Goal: Transaction & Acquisition: Purchase product/service

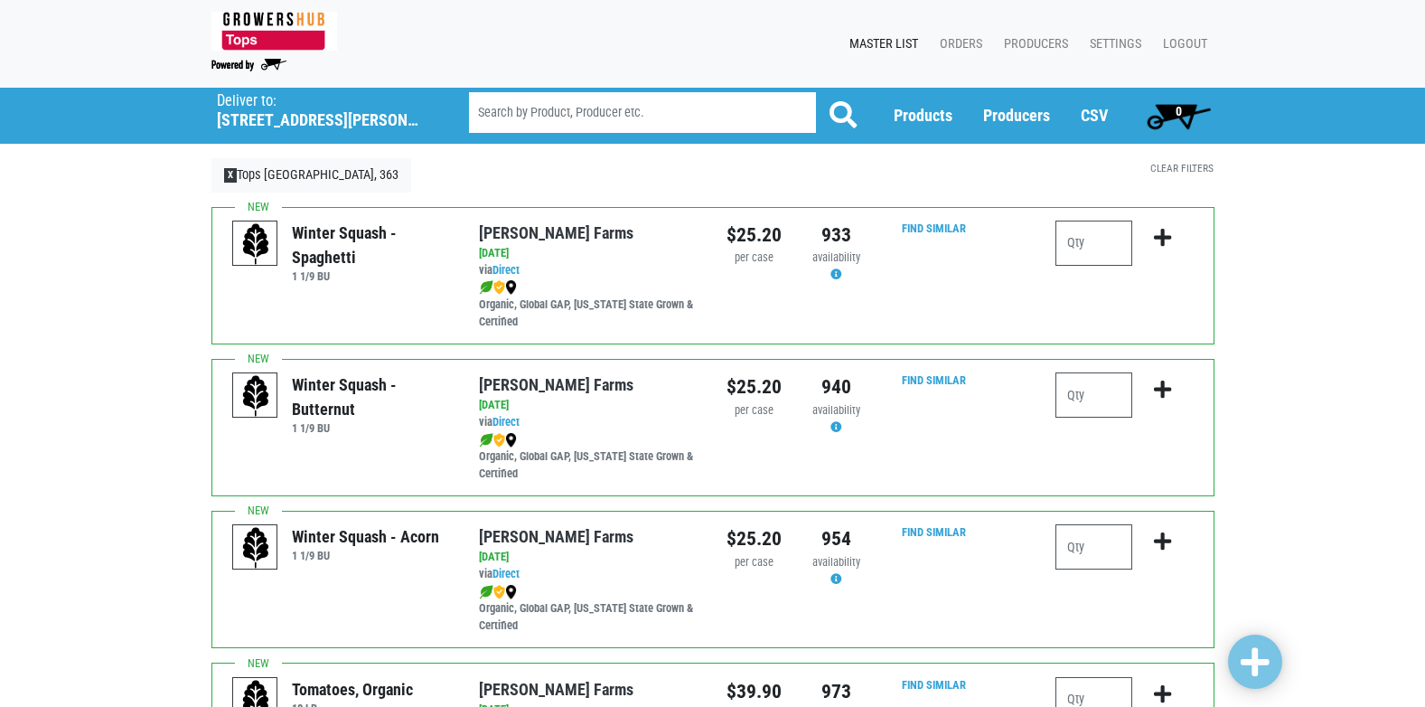
scroll to position [271, 0]
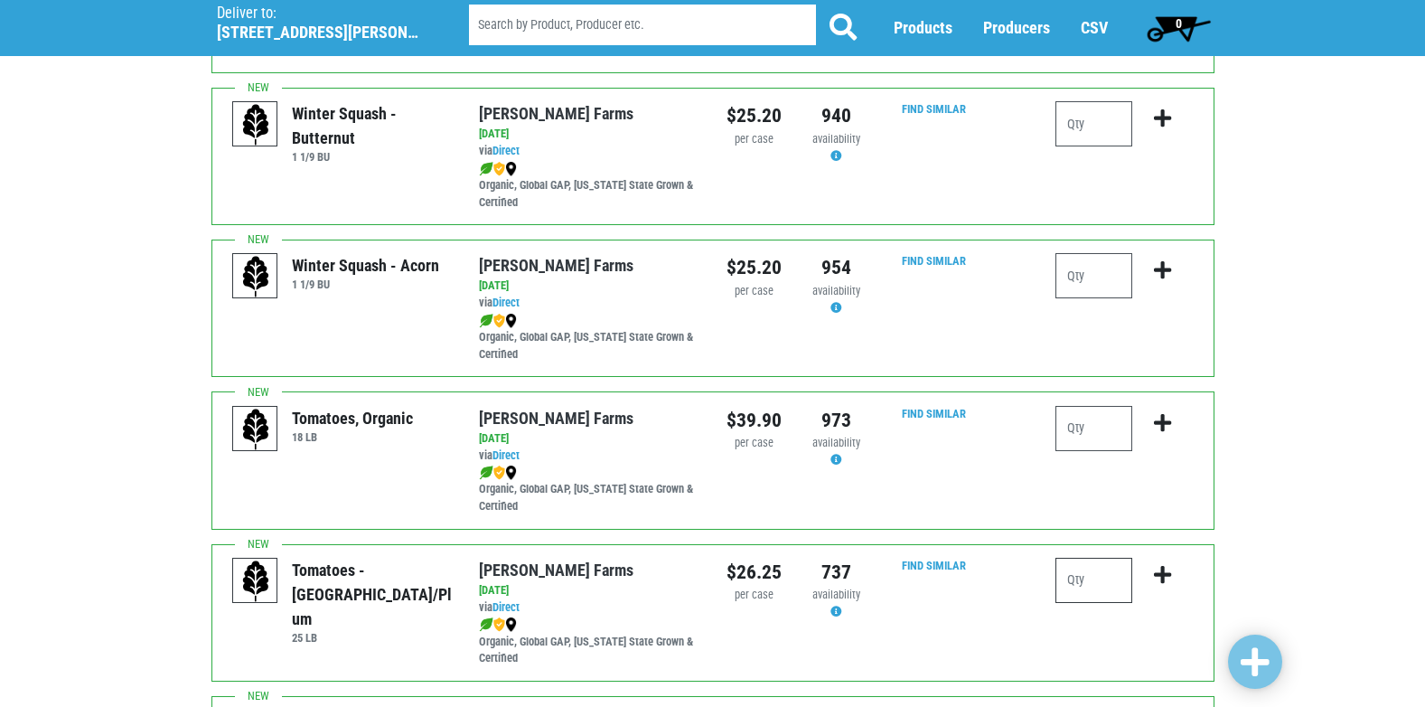
click at [1104, 588] on input "number" at bounding box center [1094, 580] width 77 height 45
type input "1"
click at [1159, 577] on icon "submit" at bounding box center [1162, 575] width 17 height 20
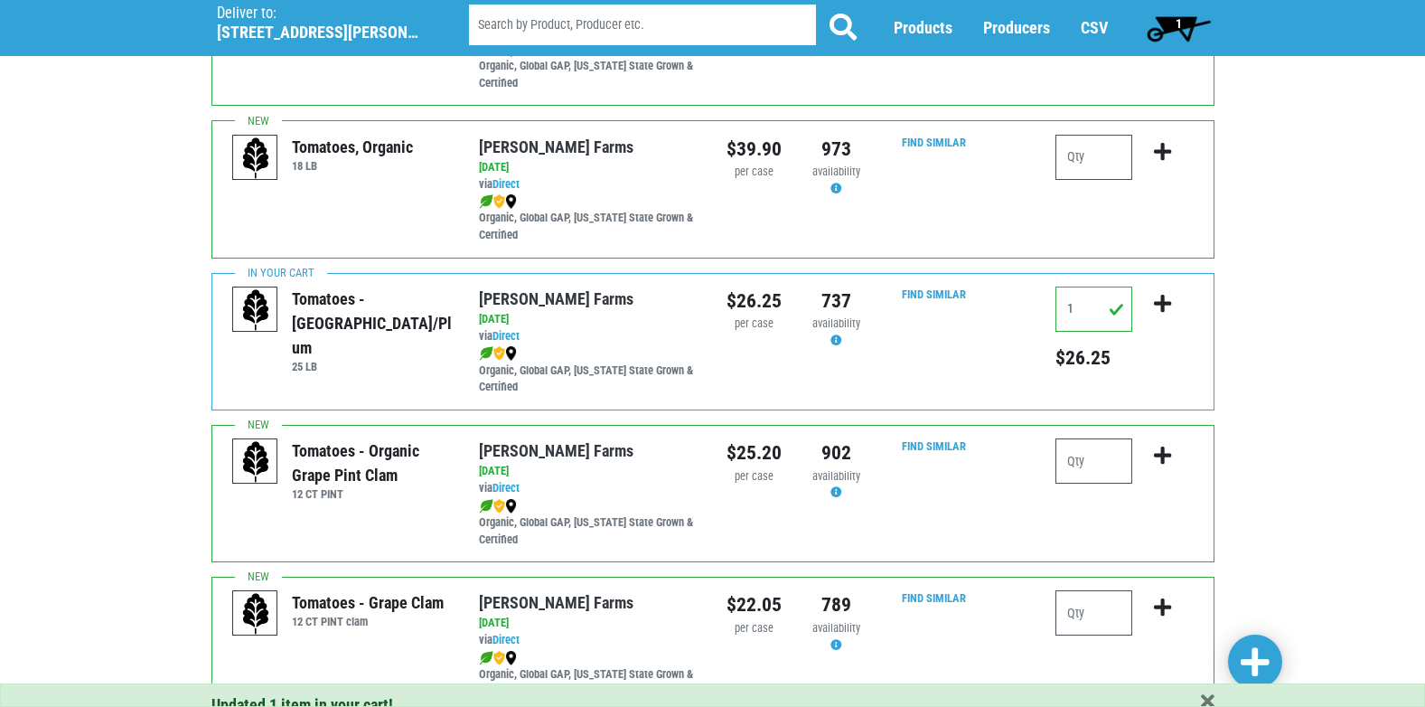
scroll to position [633, 0]
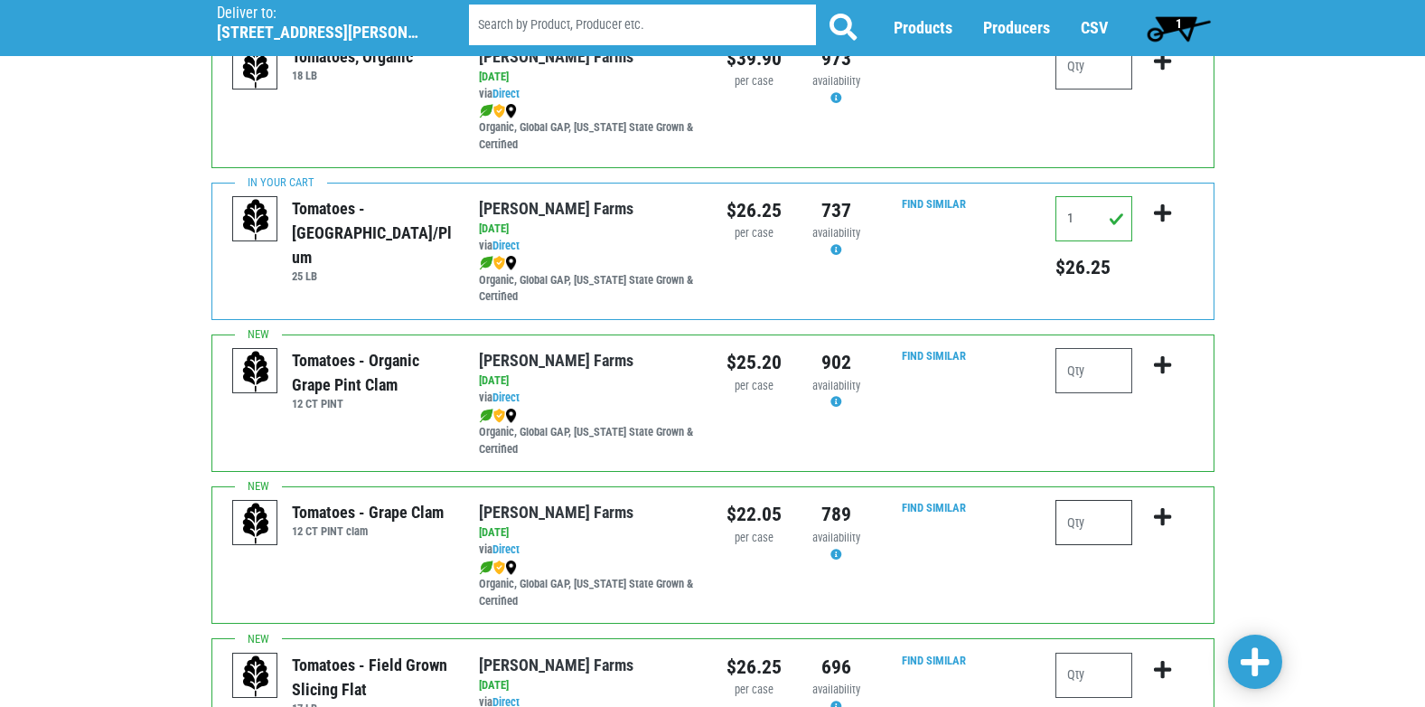
click at [1081, 517] on input "number" at bounding box center [1094, 522] width 77 height 45
type input "4"
click at [1163, 518] on icon "submit" at bounding box center [1162, 517] width 17 height 20
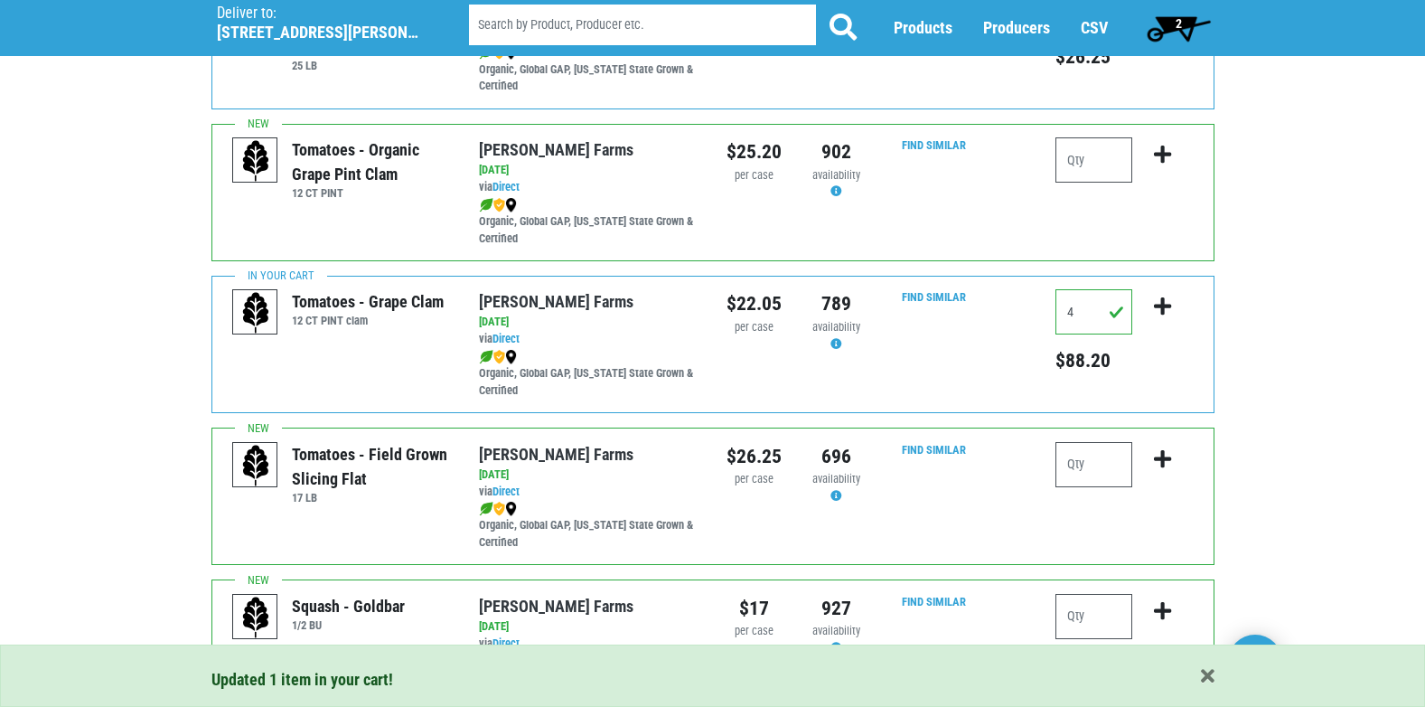
scroll to position [904, 0]
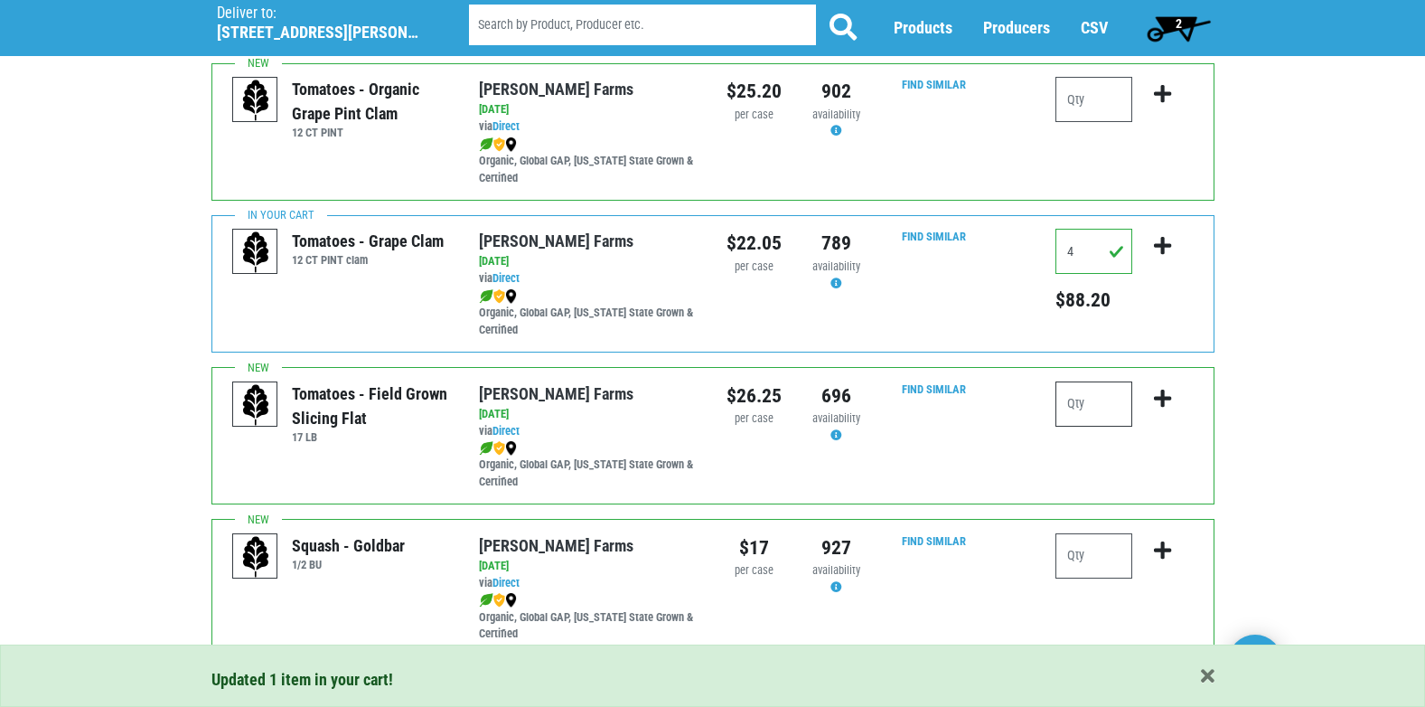
click at [1093, 404] on input "number" at bounding box center [1094, 403] width 77 height 45
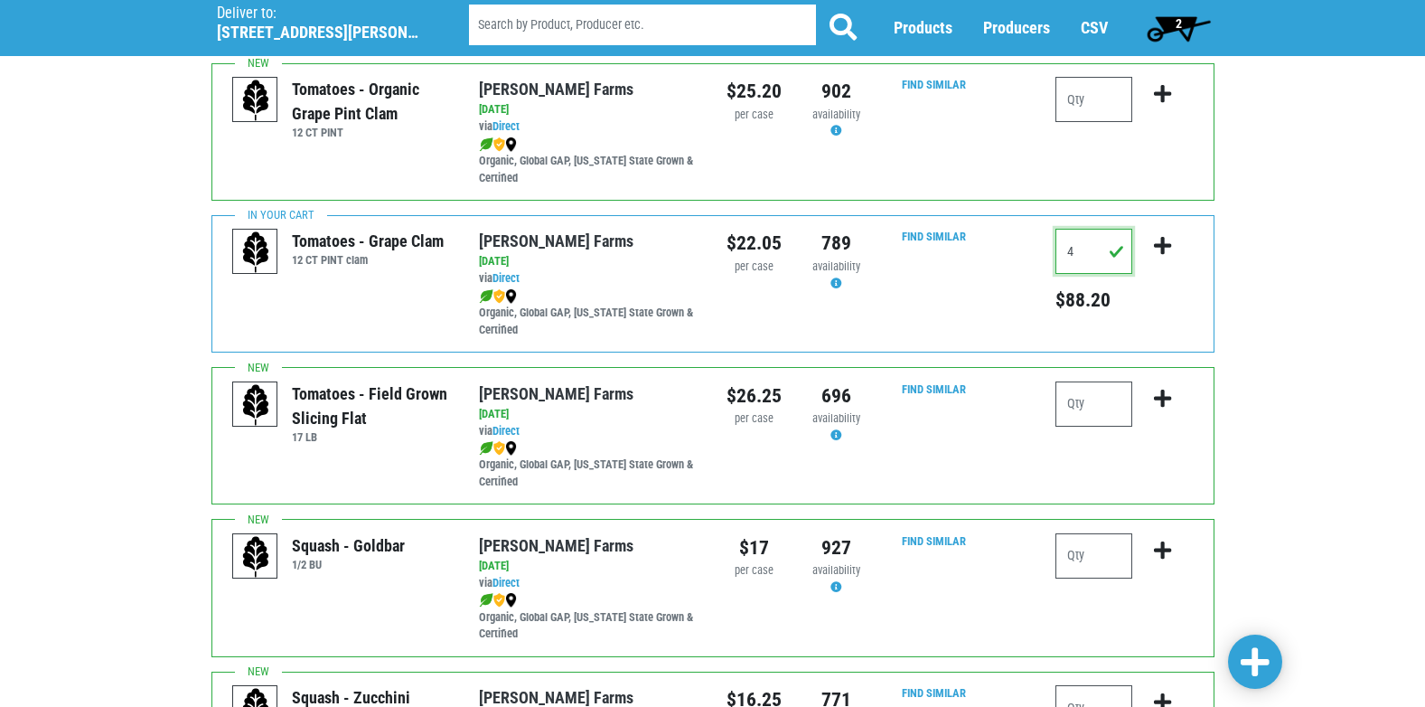
click at [1078, 259] on input "4" at bounding box center [1094, 251] width 77 height 45
type input "3"
click at [1164, 242] on icon "submit" at bounding box center [1162, 246] width 17 height 20
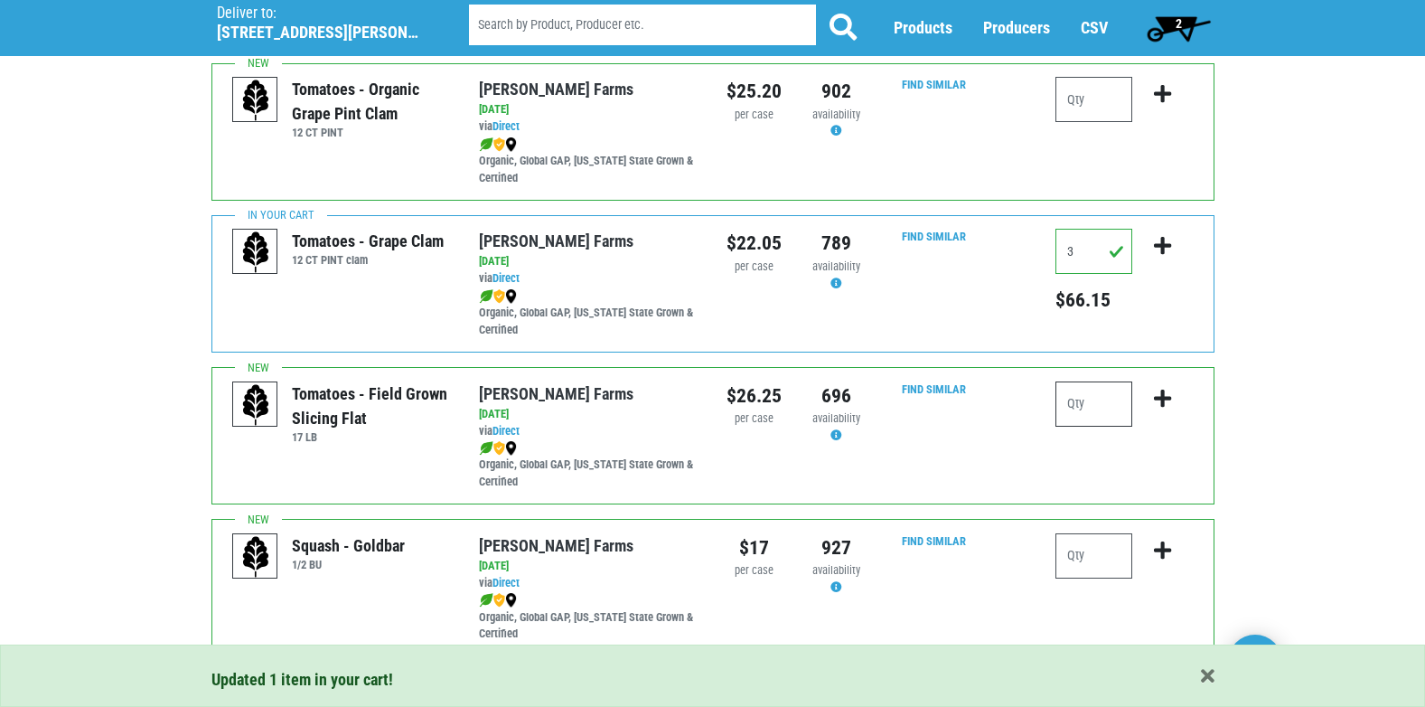
click at [1111, 408] on input "number" at bounding box center [1094, 403] width 77 height 45
type input "3"
click at [1161, 394] on icon "submit" at bounding box center [1162, 399] width 17 height 20
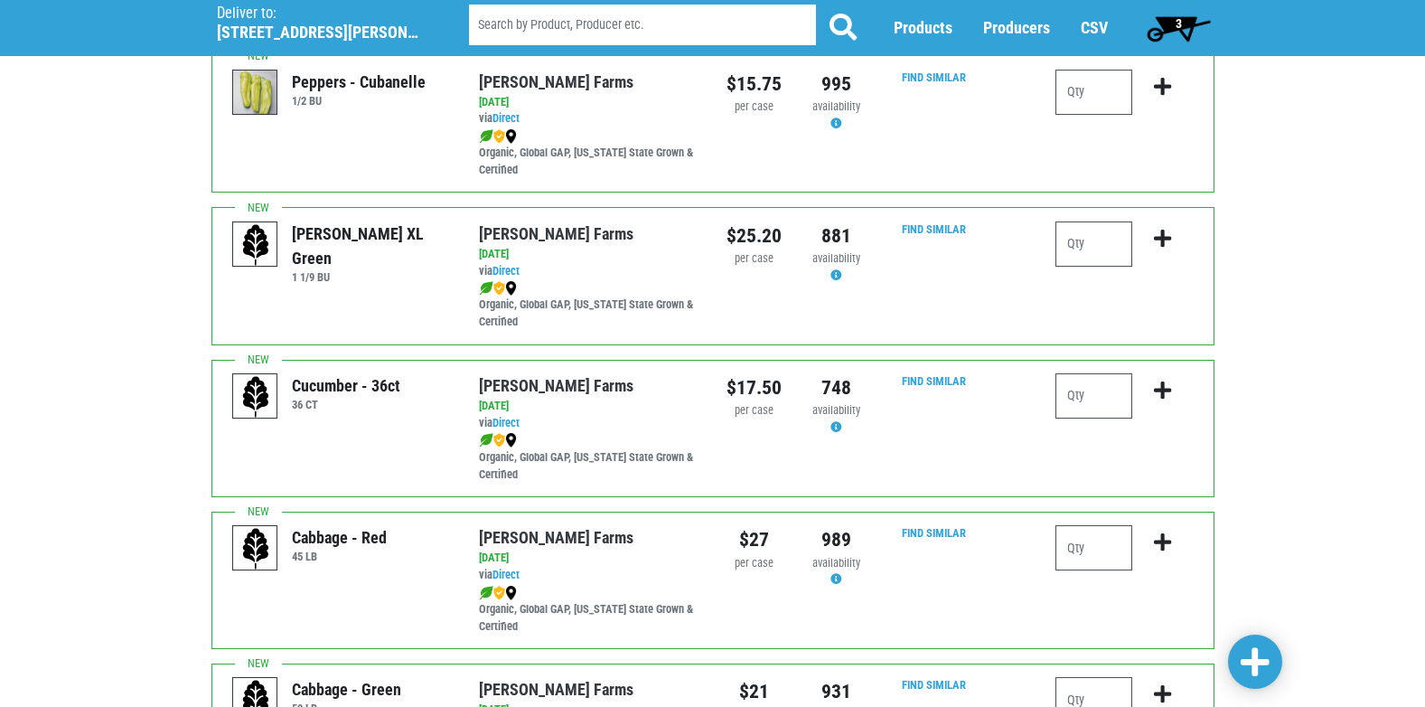
scroll to position [2440, 0]
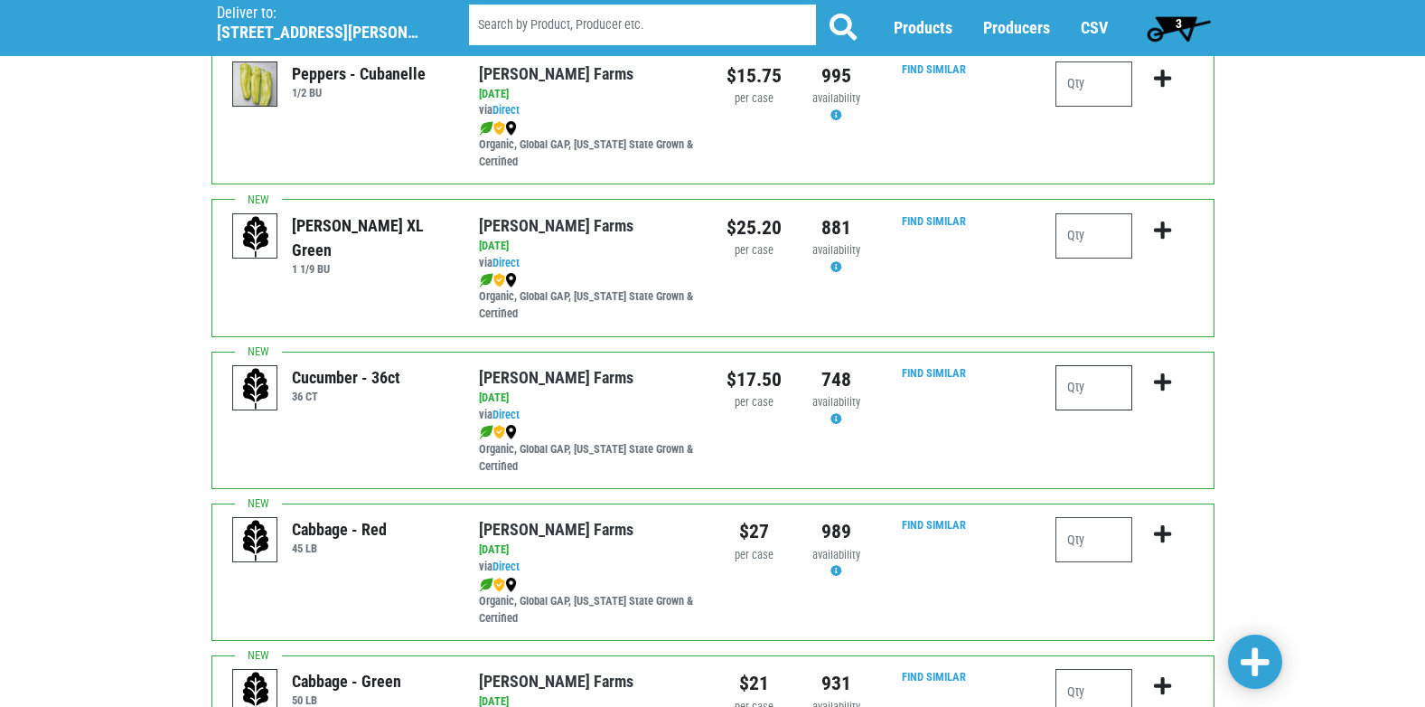
click at [1090, 385] on input "number" at bounding box center [1094, 387] width 77 height 45
type input "2"
click at [1160, 381] on icon "submit" at bounding box center [1162, 382] width 17 height 20
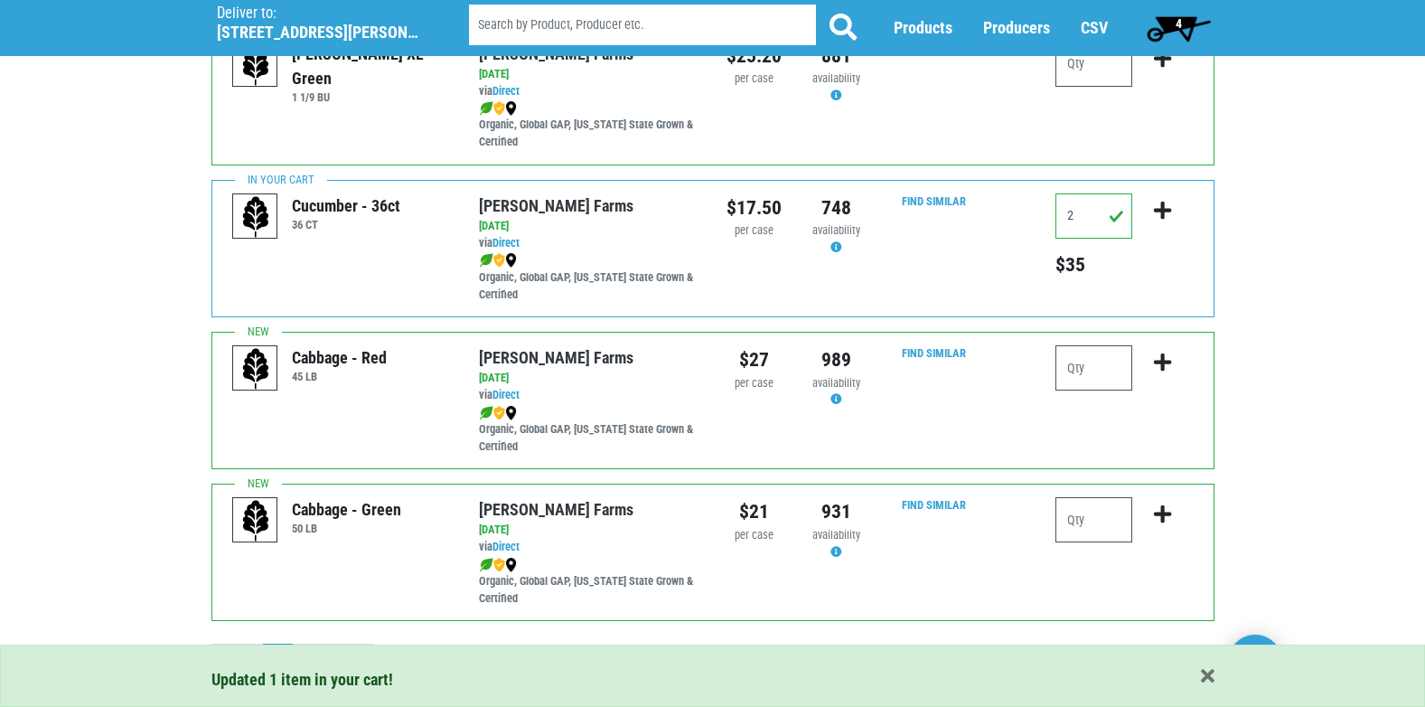
scroll to position [2641, 0]
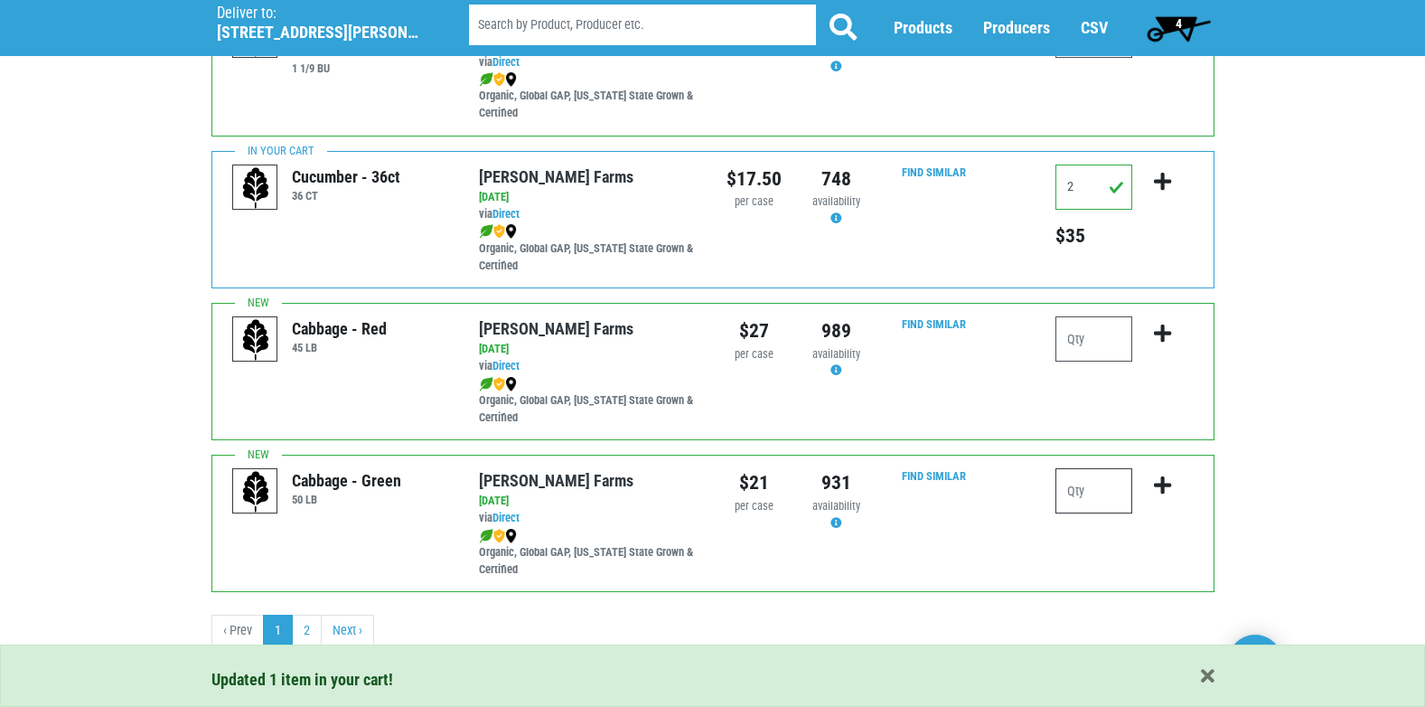
click at [1091, 490] on input "number" at bounding box center [1094, 490] width 77 height 45
type input "1"
click at [1158, 483] on icon "submit" at bounding box center [1162, 485] width 17 height 20
click at [354, 630] on link "Next ›" at bounding box center [347, 631] width 53 height 33
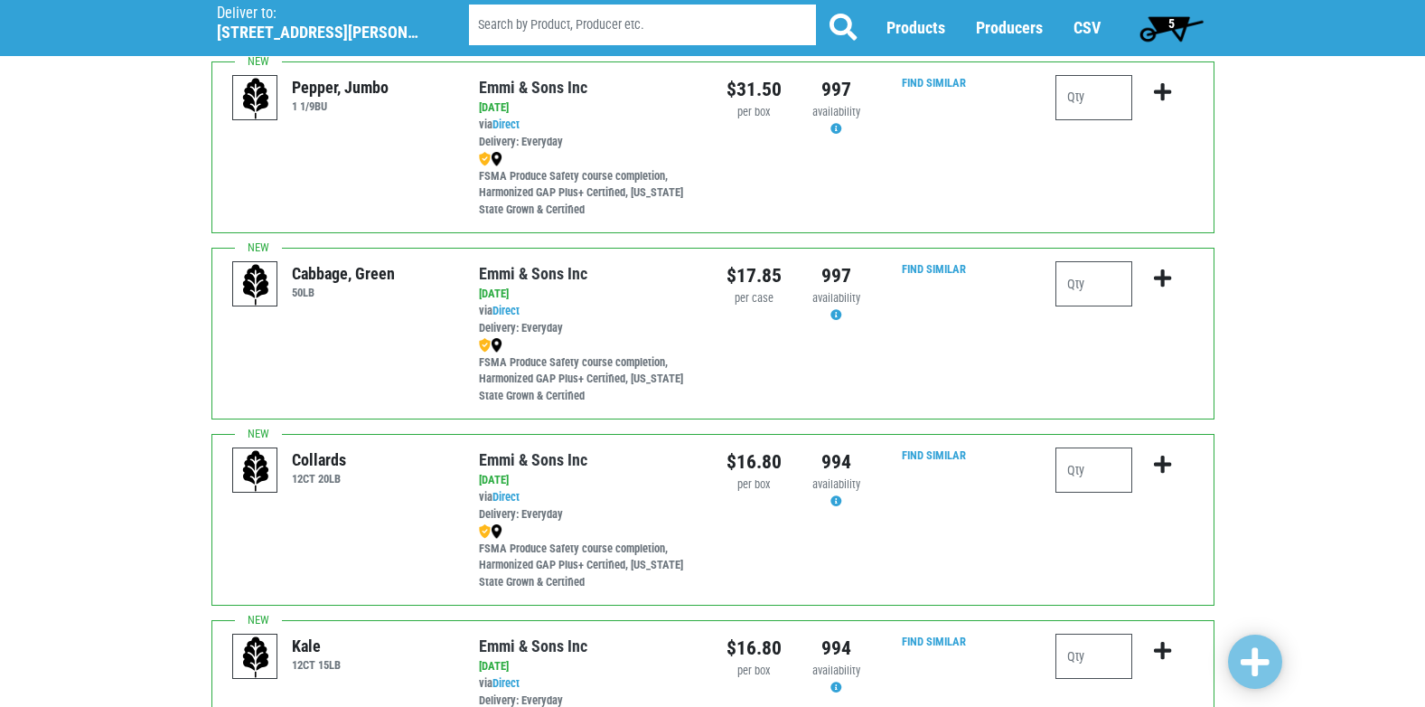
scroll to position [553, 0]
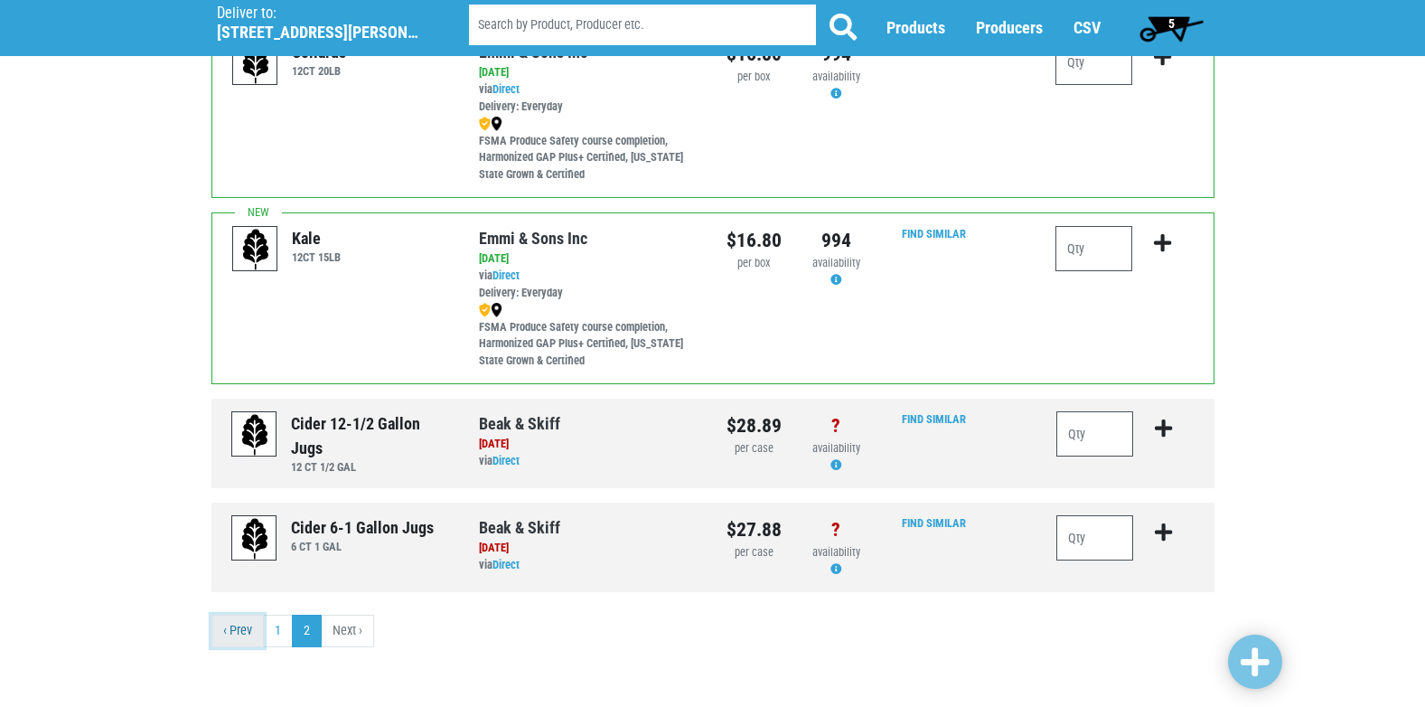
click at [241, 639] on link "‹ Prev" at bounding box center [237, 631] width 52 height 33
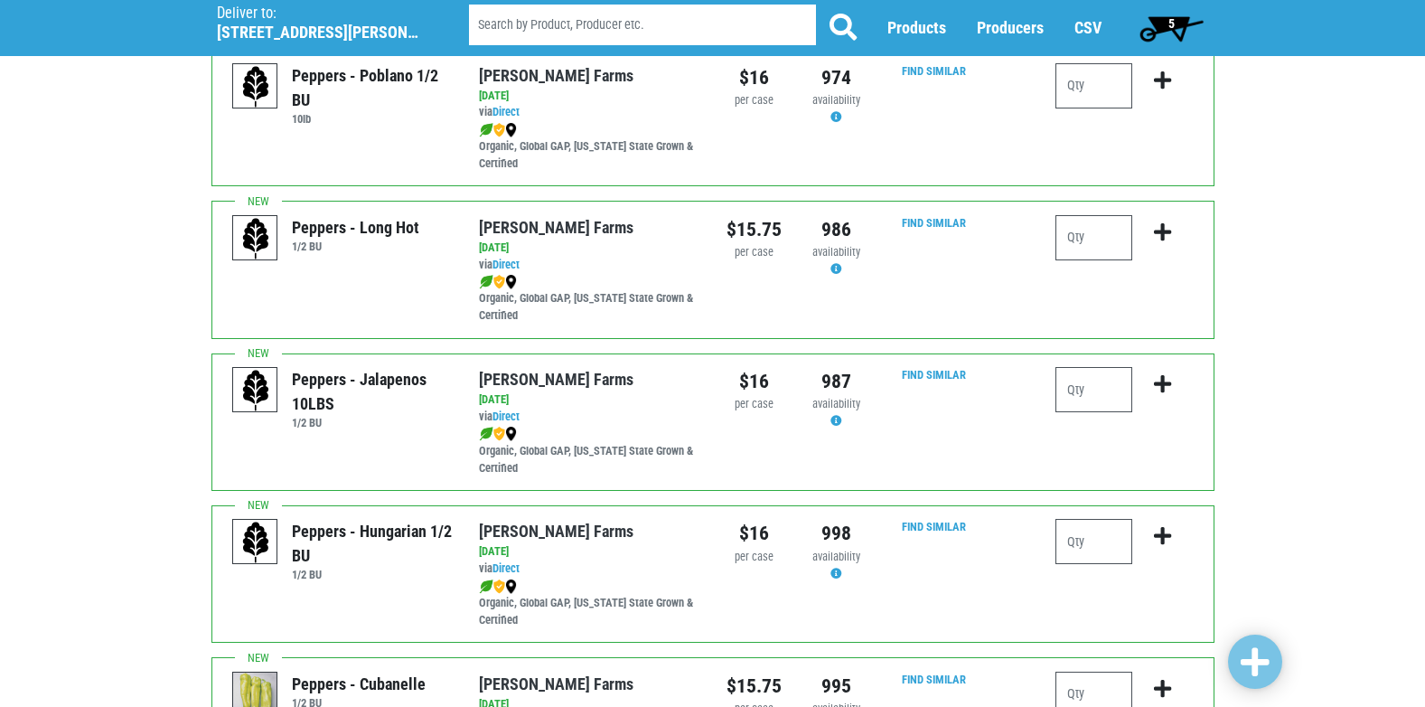
scroll to position [1827, 0]
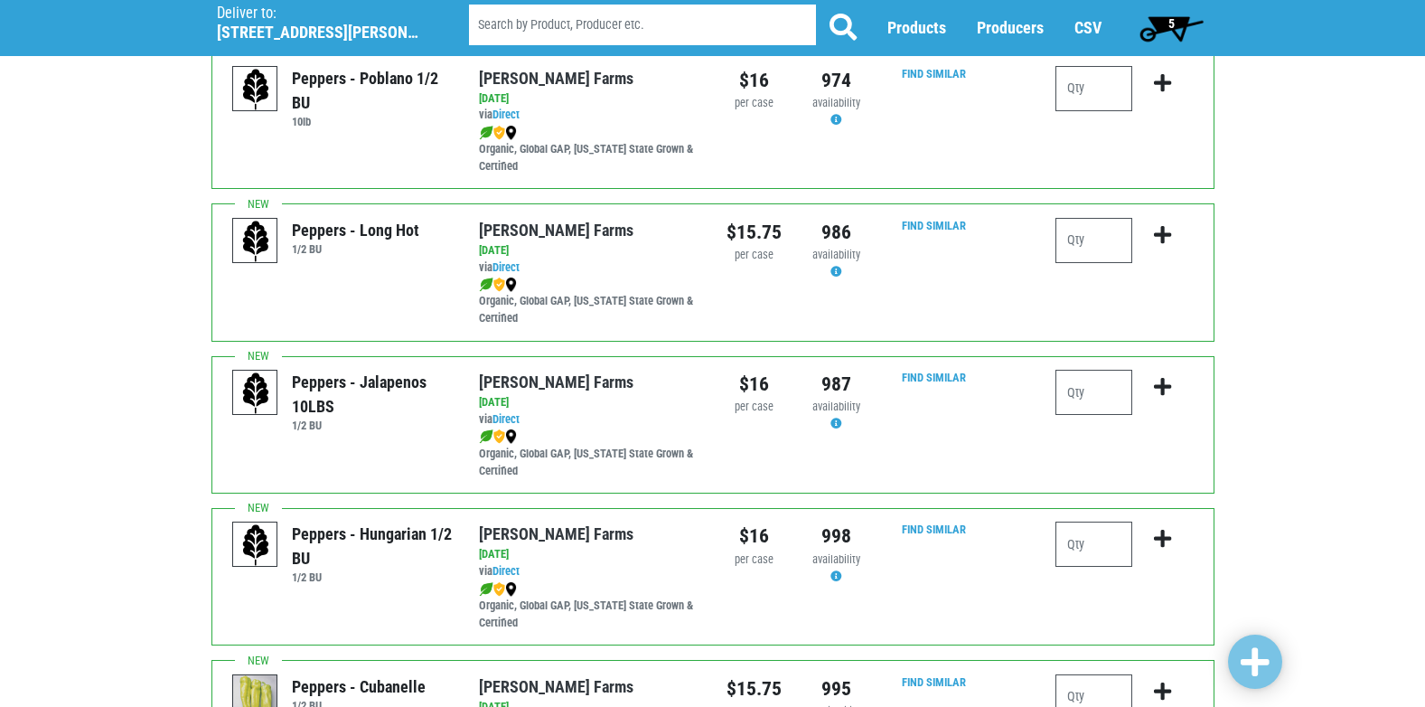
click at [1174, 23] on span "5" at bounding box center [1172, 23] width 6 height 14
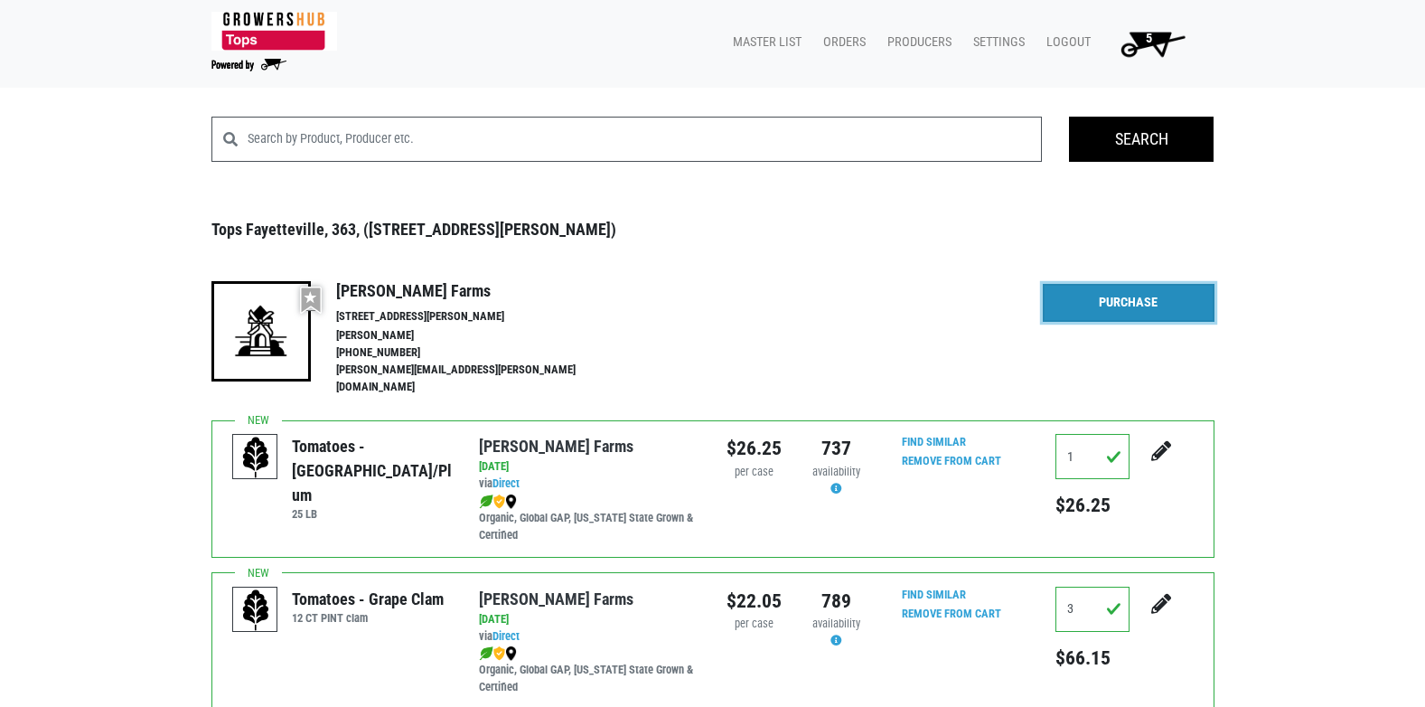
click at [1142, 296] on link "Purchase" at bounding box center [1129, 303] width 172 height 38
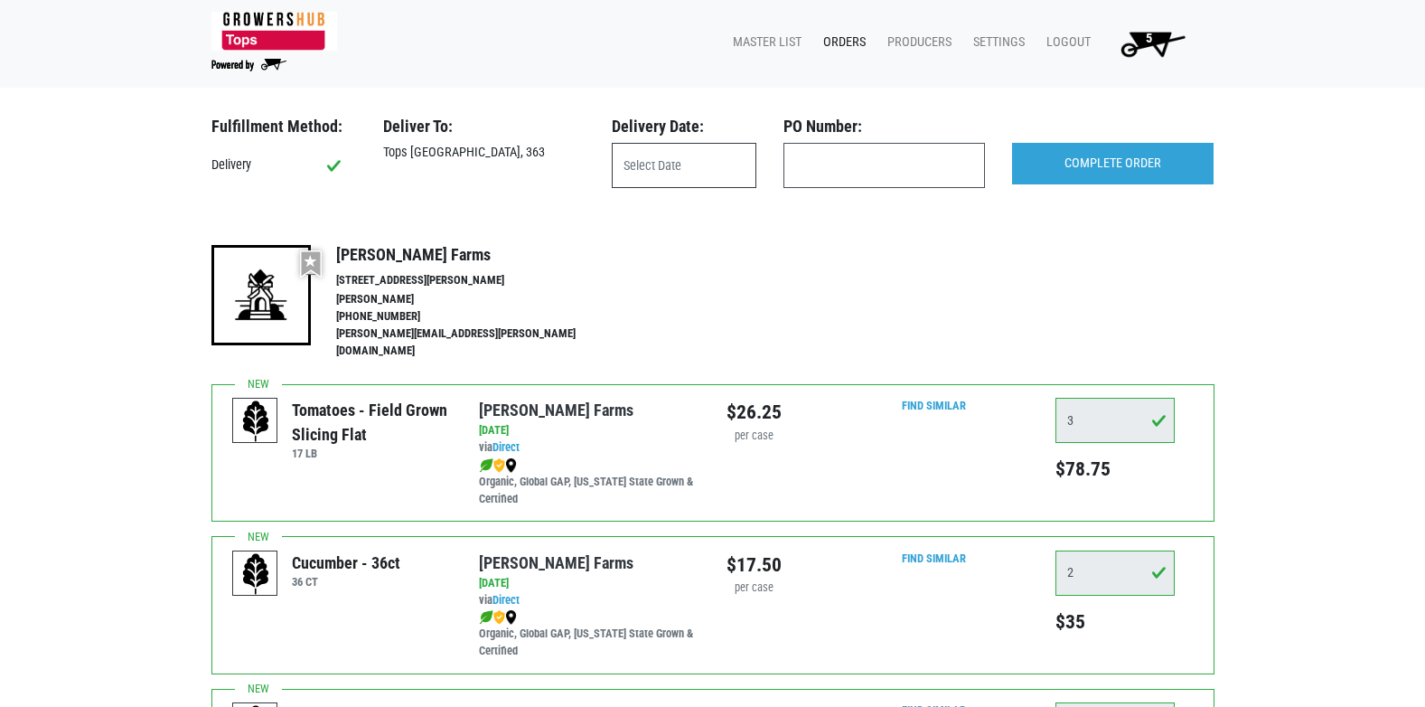
click at [660, 182] on input "text" at bounding box center [684, 165] width 145 height 45
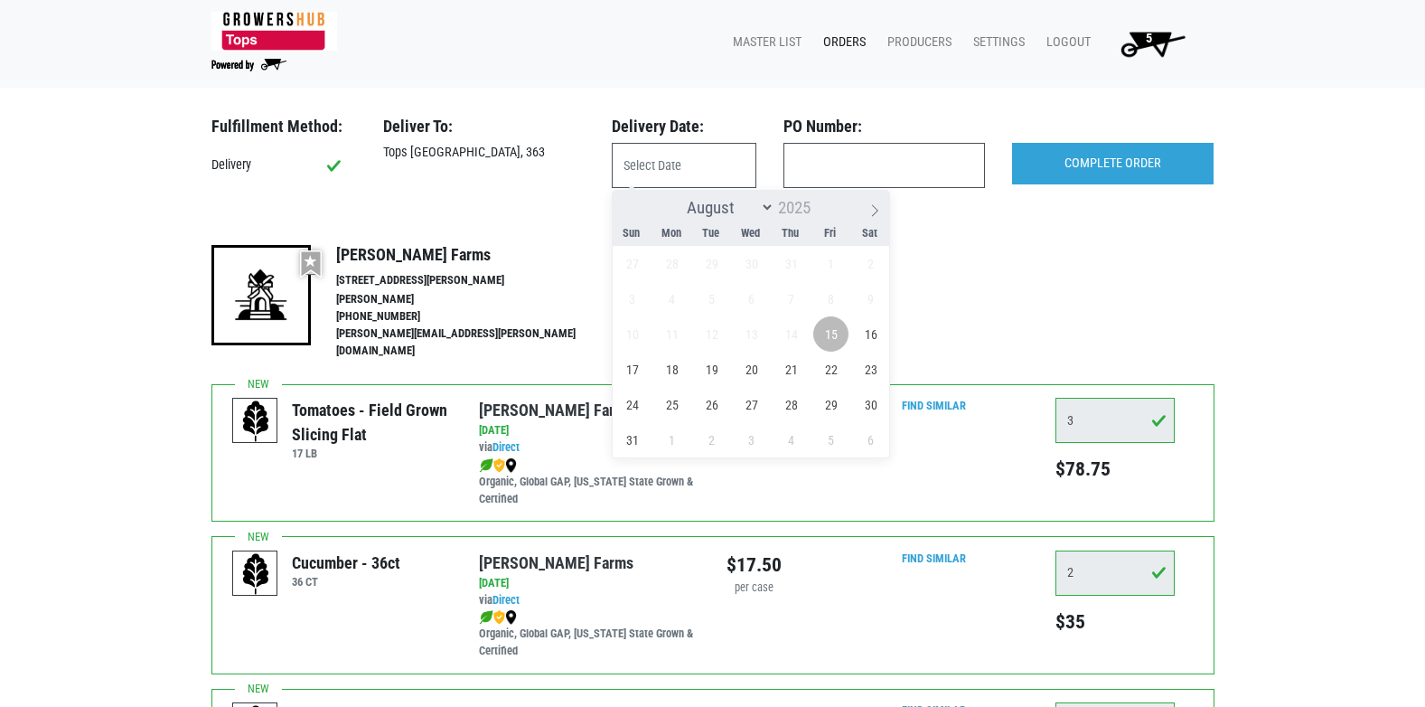
click at [832, 343] on span "15" at bounding box center [830, 333] width 35 height 35
type input "[DATE]"
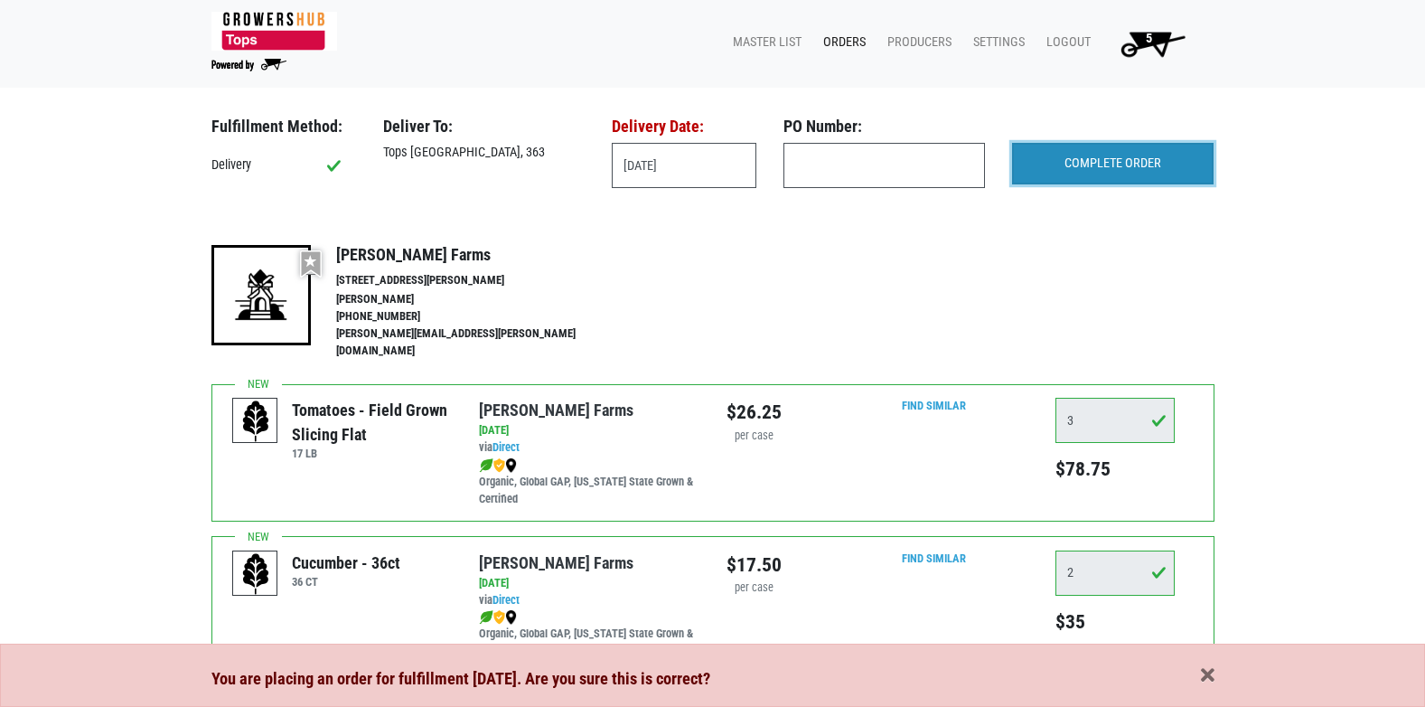
click at [1070, 159] on input "COMPLETE ORDER" at bounding box center [1113, 164] width 202 height 42
